Goal: Transaction & Acquisition: Purchase product/service

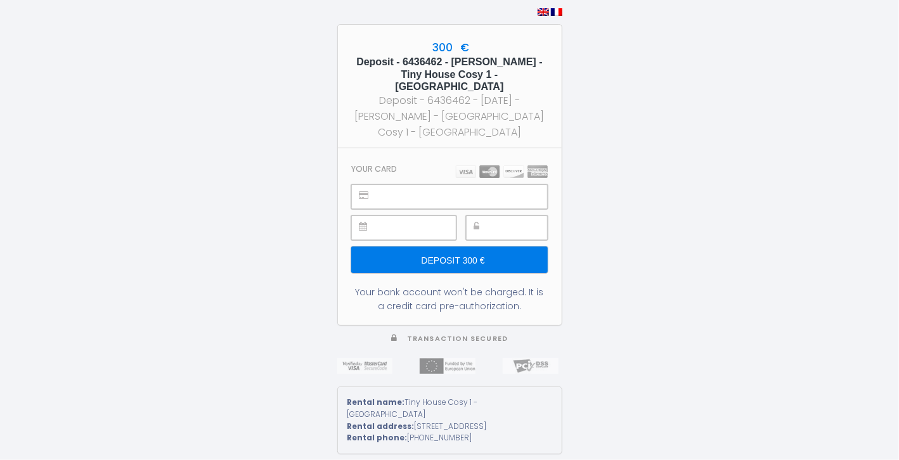
click at [471, 255] on input "Deposit 300 €" at bounding box center [449, 260] width 196 height 27
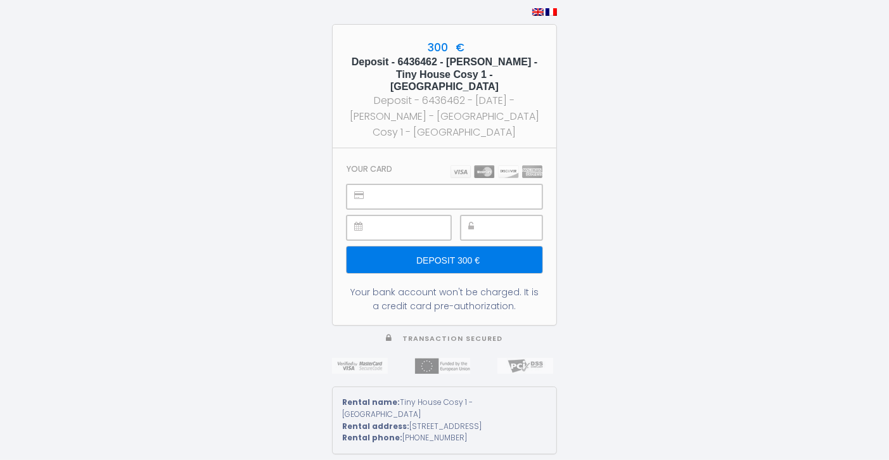
click at [552, 16] on img at bounding box center [551, 12] width 11 height 8
type input "Caution 300 €"
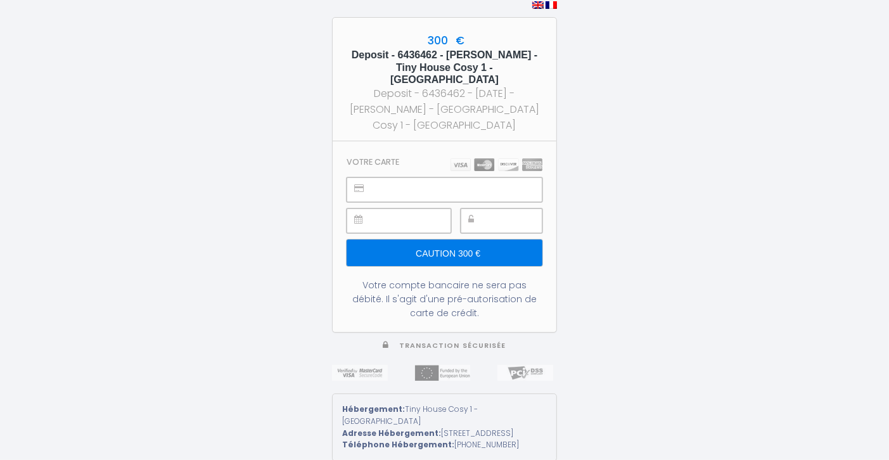
click at [441, 243] on input "Caution 300 €" at bounding box center [445, 253] width 196 height 27
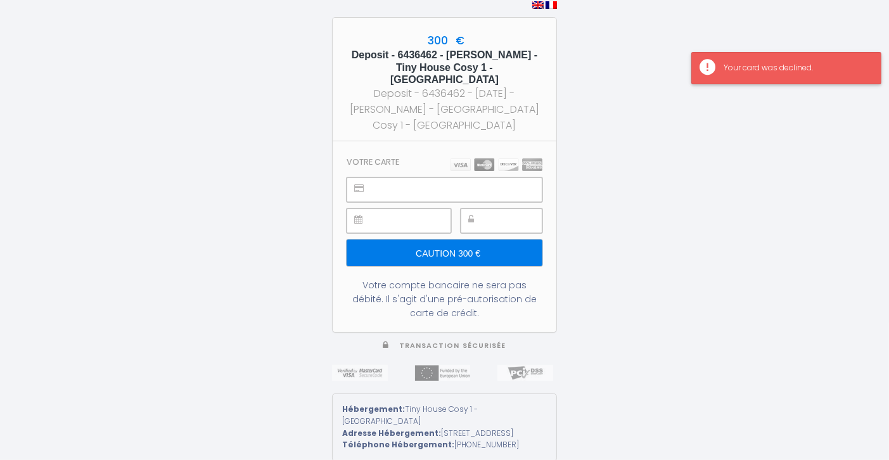
click at [770, 68] on div "Your card was declined." at bounding box center [796, 68] width 144 height 12
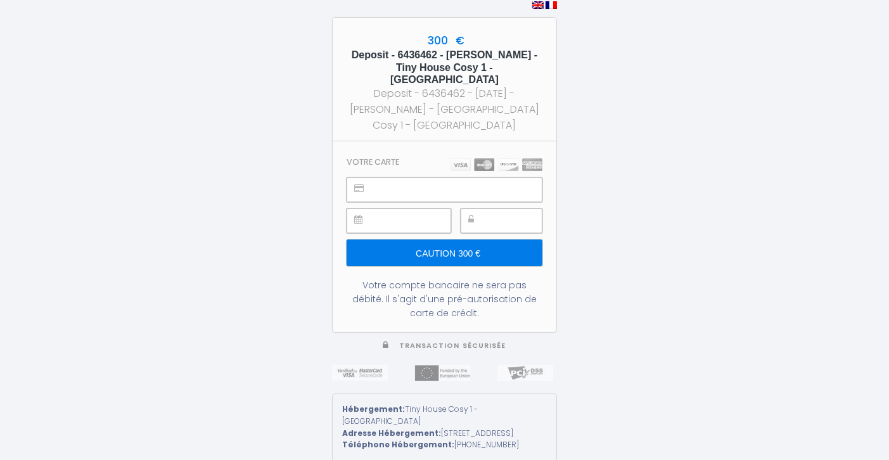
click at [458, 240] on input "Caution 300 €" at bounding box center [445, 253] width 196 height 27
